Goal: Navigation & Orientation: Find specific page/section

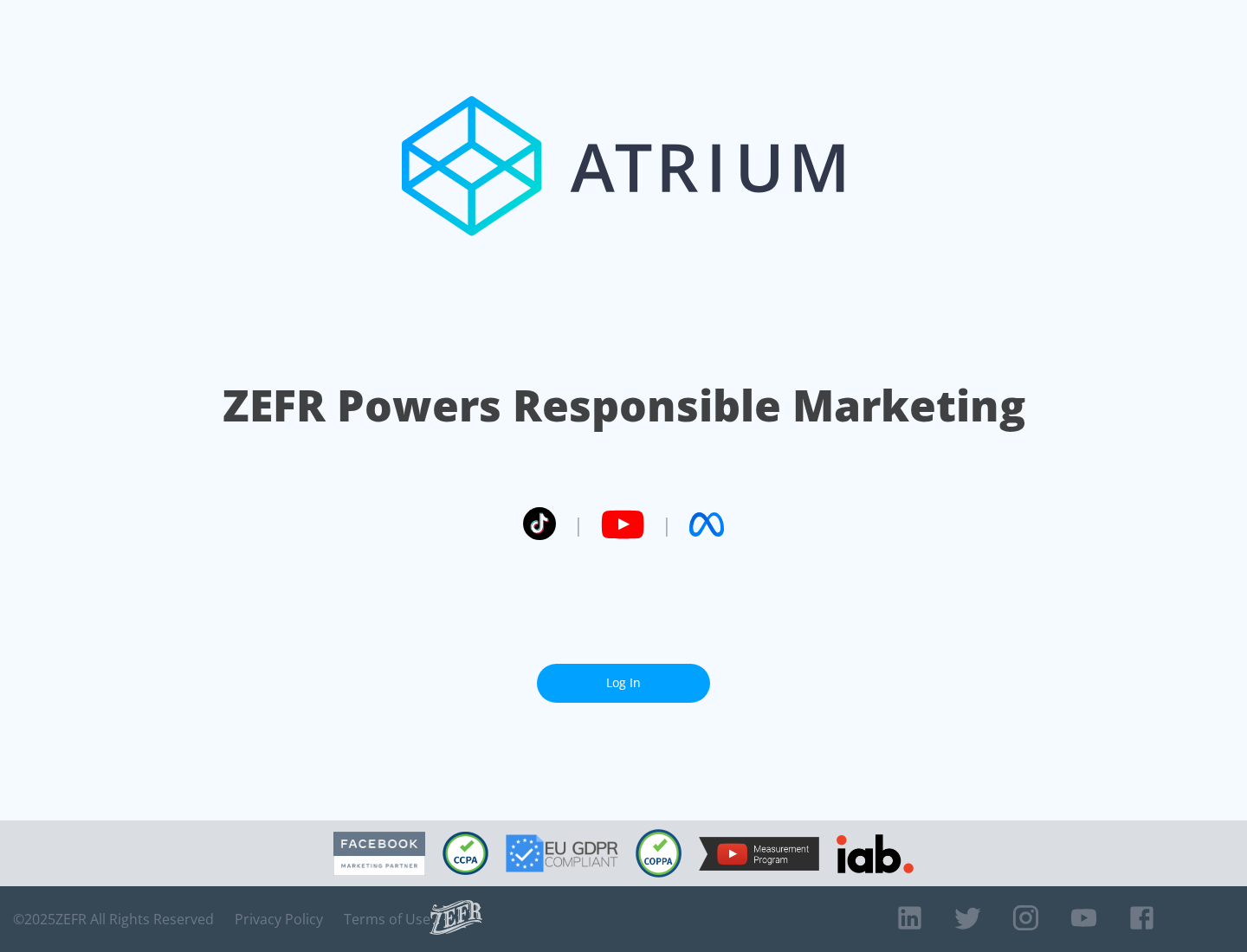
click at [624, 683] on link "Log In" at bounding box center [623, 684] width 174 height 39
